Goal: Information Seeking & Learning: Learn about a topic

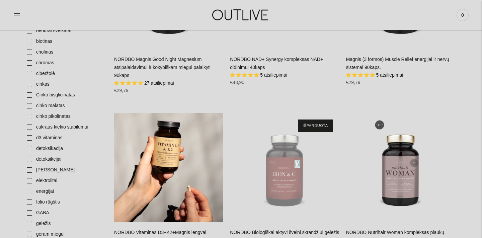
scroll to position [246, 0]
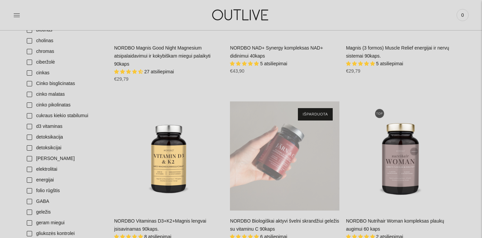
click at [291, 178] on div "NORDBO Biologiškai aktyvi švelni skrandžiui geležis su vitaminu C 90kaps\a" at bounding box center [284, 155] width 109 height 109
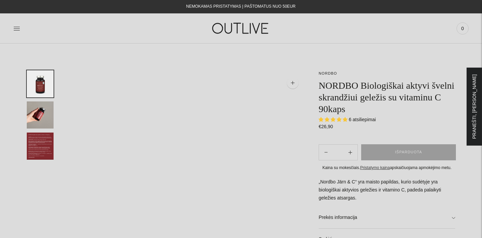
select select "**********"
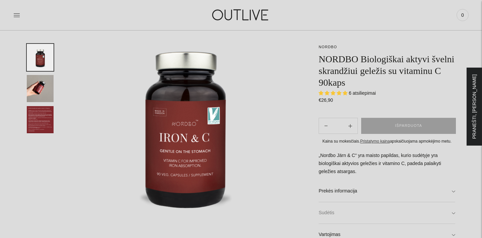
click at [339, 210] on link "Sudėtis" at bounding box center [386, 212] width 136 height 21
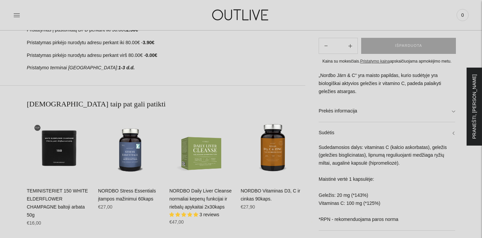
scroll to position [359, 0]
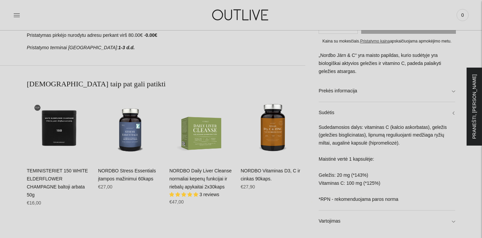
drag, startPoint x: 319, startPoint y: 125, endPoint x: 413, endPoint y: 185, distance: 111.4
click at [413, 185] on div "Sudedamosios dalys: vitaminas C (kalcio askorbatas), geležis (geležies bisglici…" at bounding box center [386, 166] width 136 height 87
copy div "Sudedamosios dalys: vitaminas C (kalcio askorbatas), geležis (geležies bisglici…"
